Goal: Information Seeking & Learning: Learn about a topic

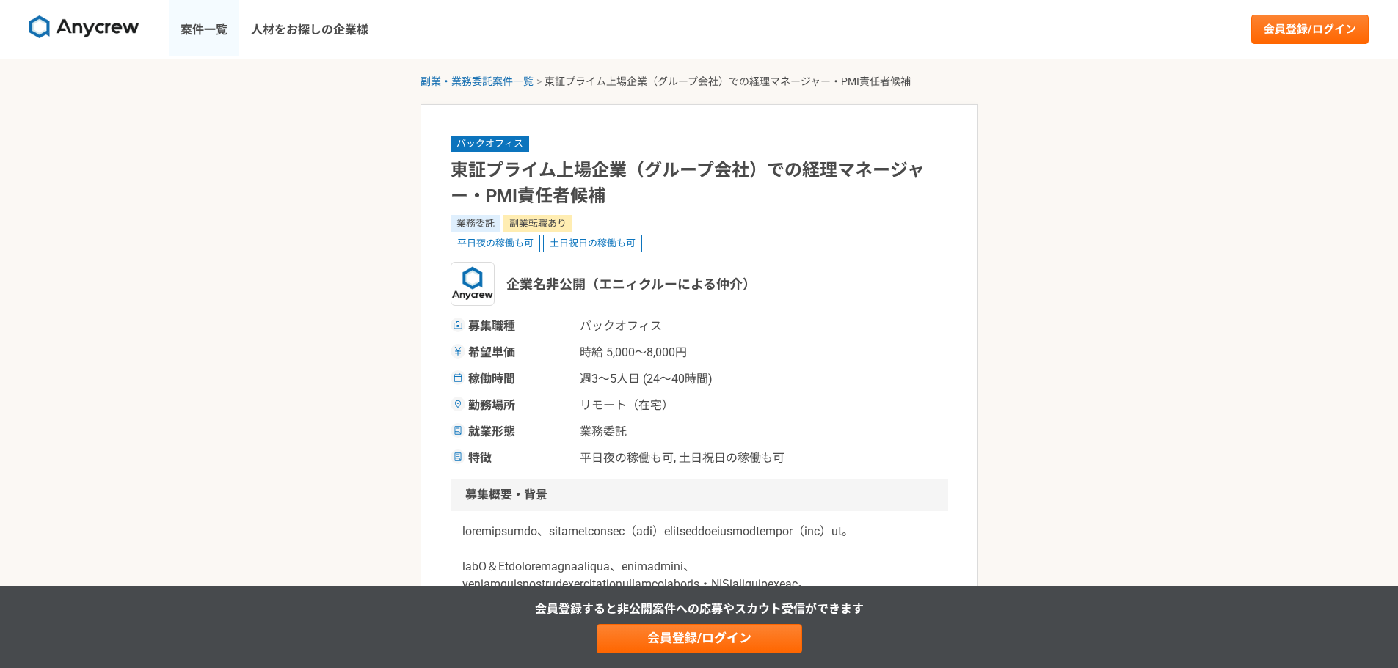
click at [193, 30] on link "案件一覧" at bounding box center [204, 29] width 70 height 59
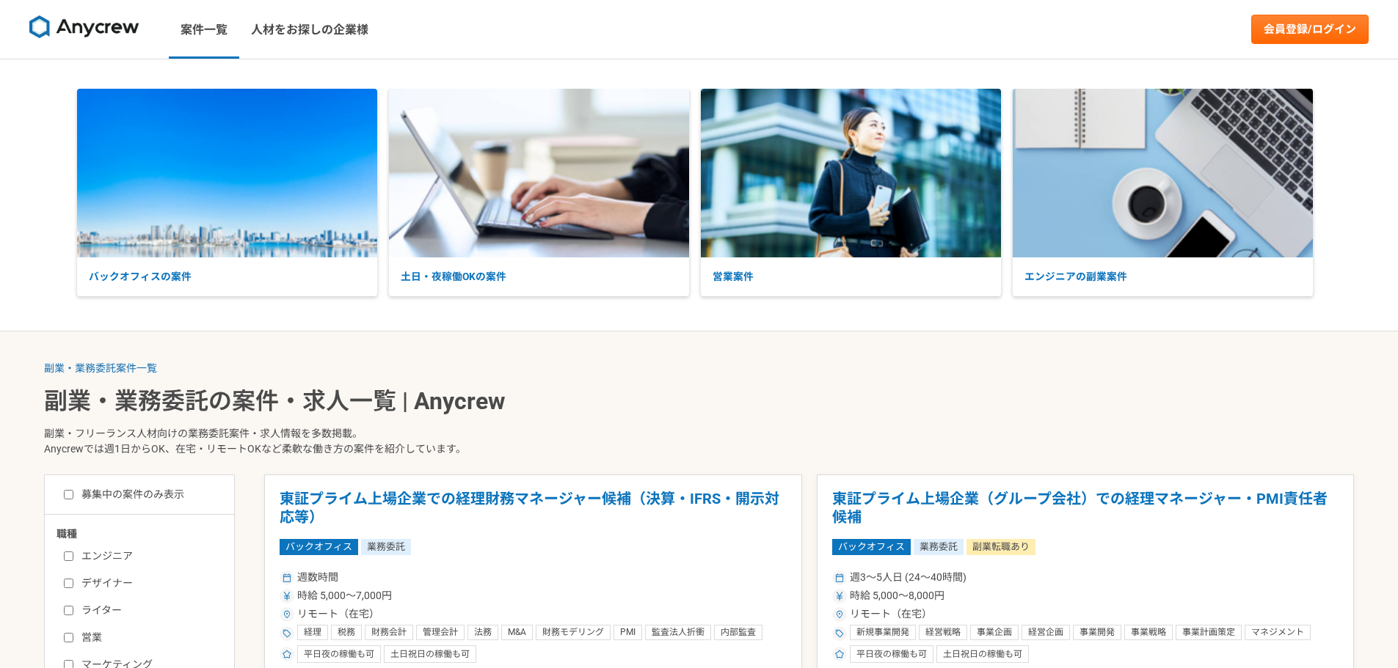
click at [140, 487] on label "募集中の案件のみ表示" at bounding box center [124, 494] width 120 height 15
click at [73, 490] on input "募集中の案件のみ表示" at bounding box center [69, 495] width 10 height 10
checkbox input "true"
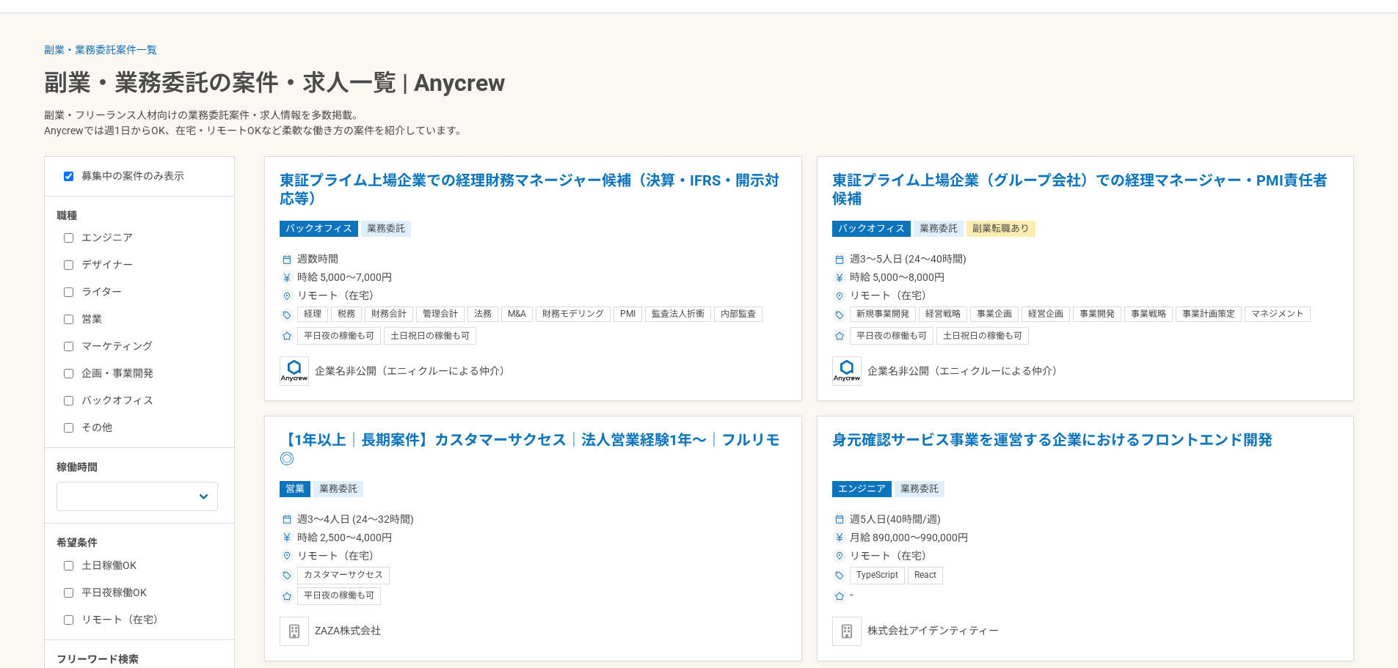
scroll to position [440, 0]
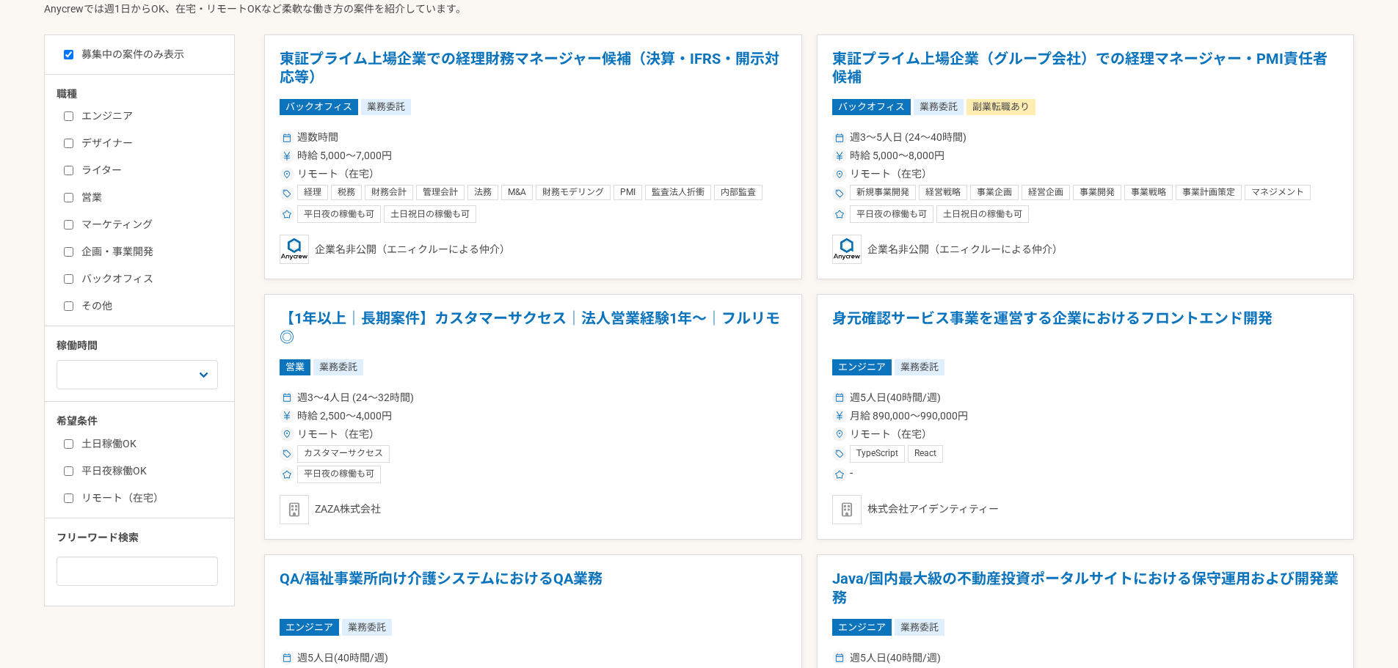
click at [112, 281] on label "バックオフィス" at bounding box center [148, 278] width 169 height 15
click at [73, 281] on input "バックオフィス" at bounding box center [69, 279] width 10 height 10
checkbox input "true"
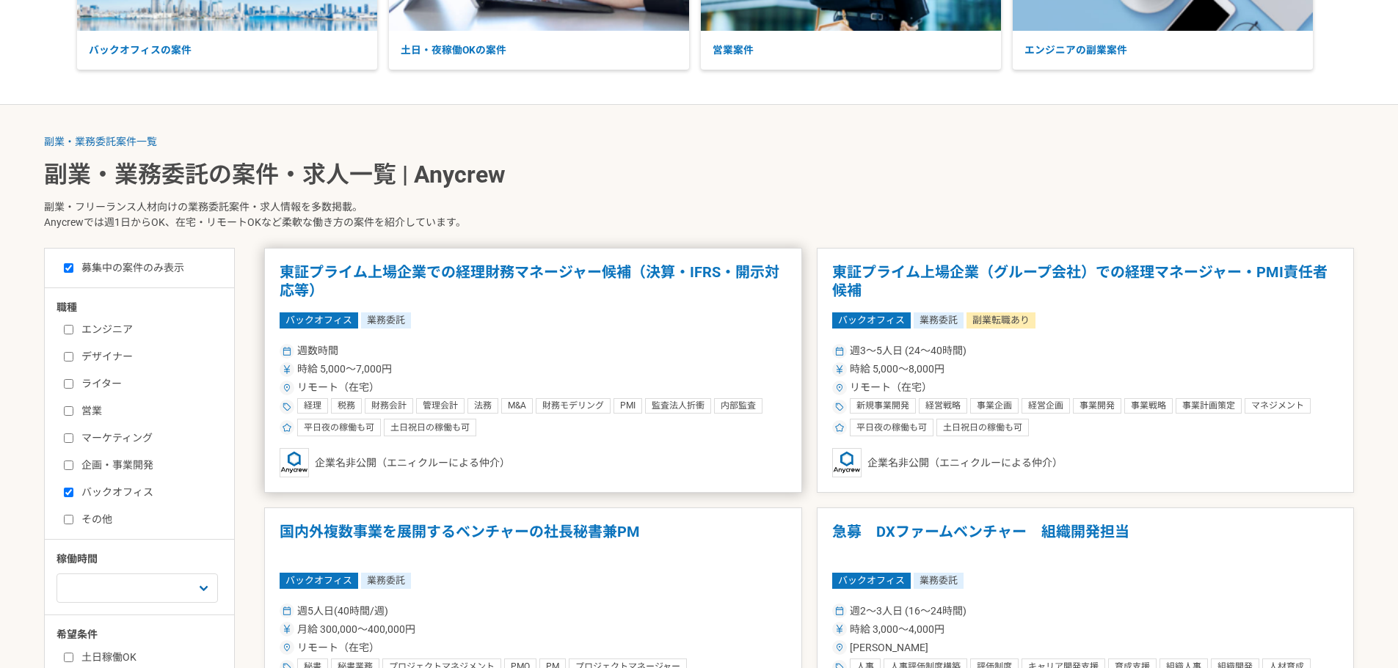
scroll to position [293, 0]
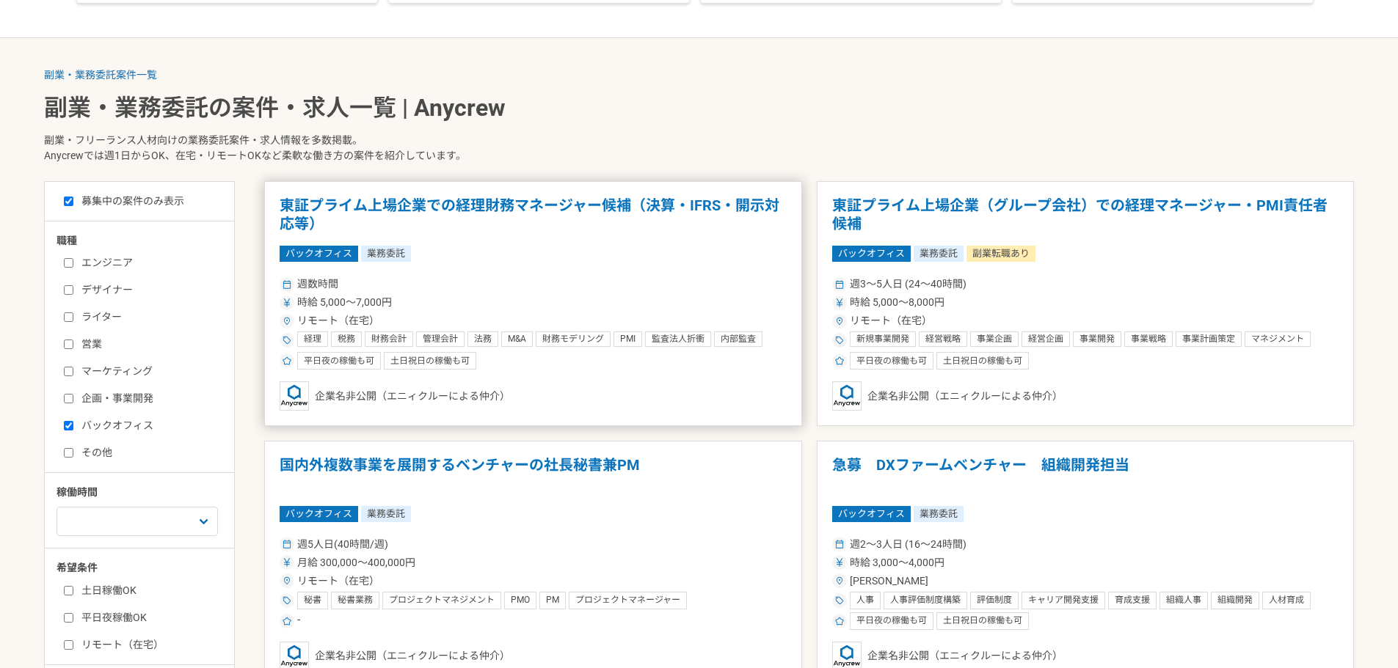
click at [555, 295] on div "時給 5,000〜7,000円" at bounding box center [533, 302] width 507 height 15
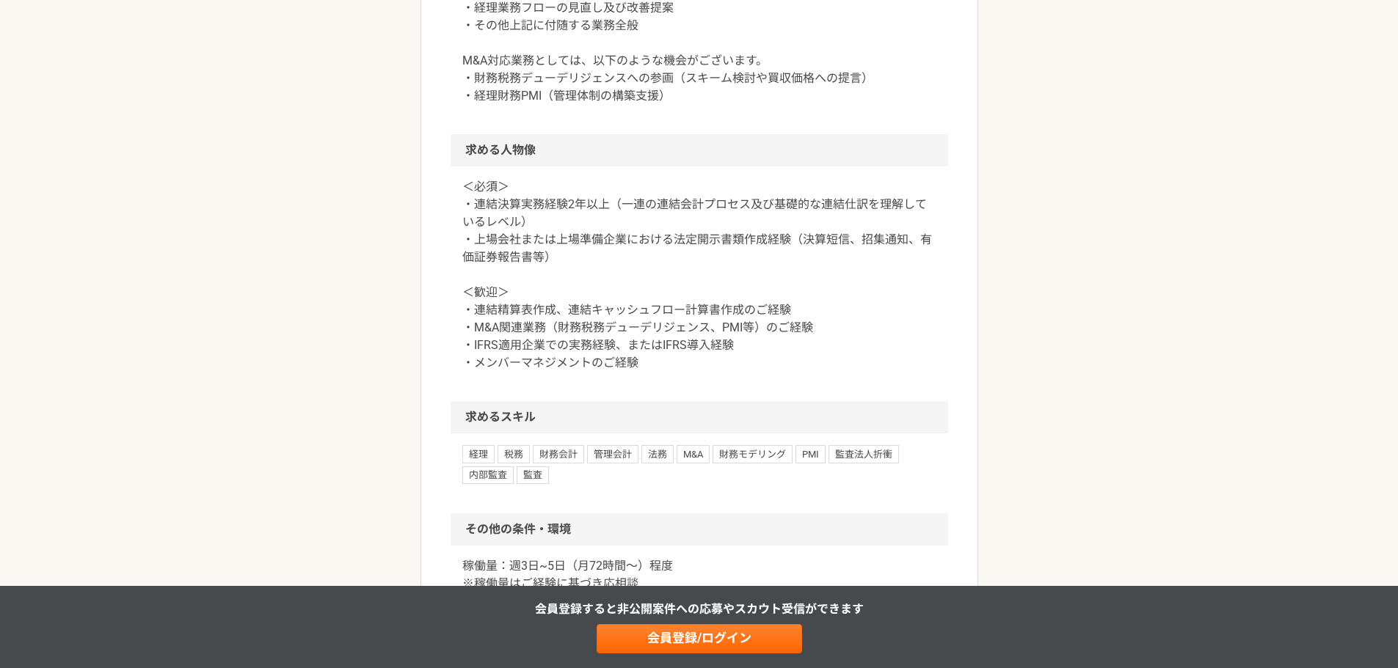
scroll to position [1321, 0]
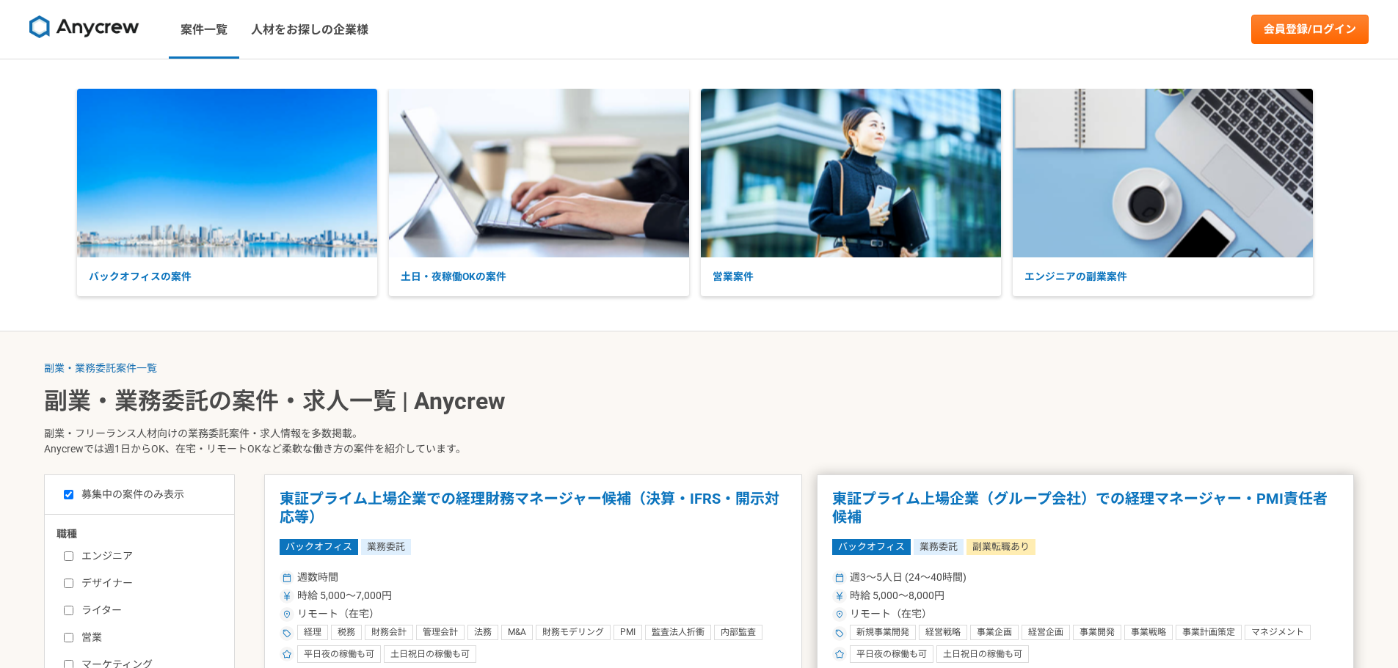
click at [1038, 505] on h1 "東証プライム上場企業（グループ会社）での経理マネージャー・PMI責任者候補" at bounding box center [1085, 508] width 507 height 37
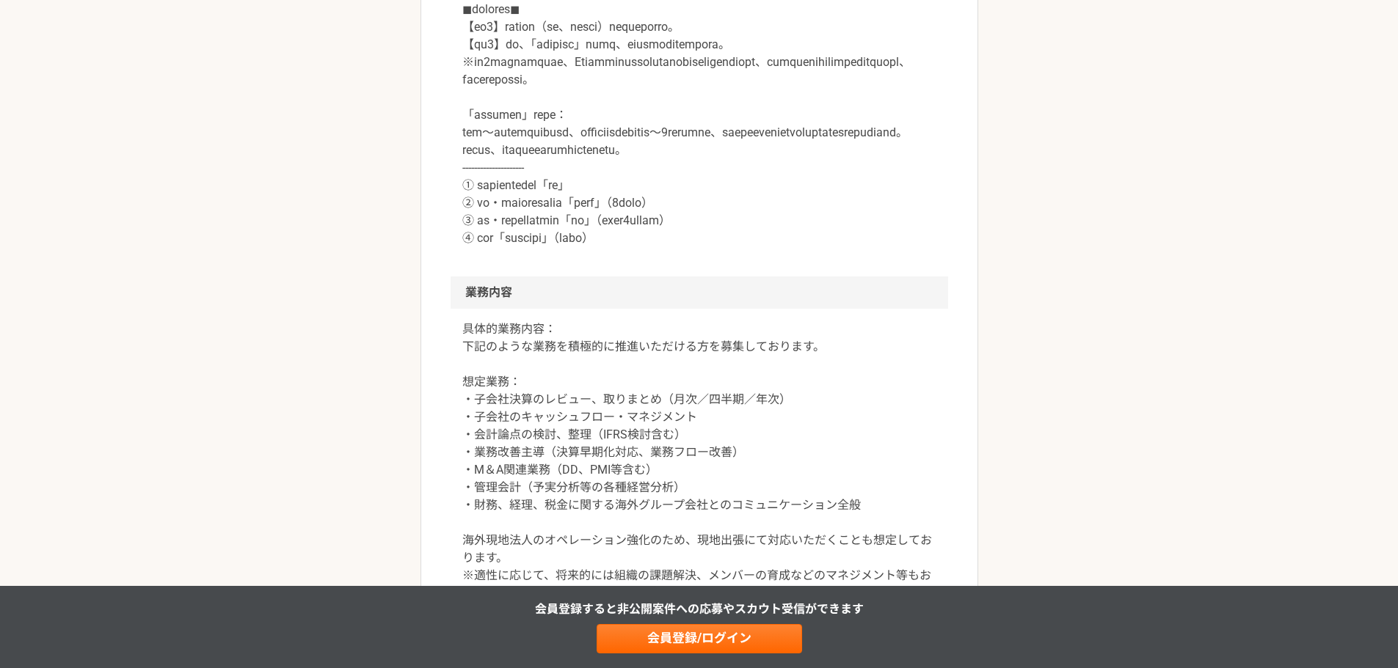
scroll to position [880, 0]
